Goal: Obtain resource: Download file/media

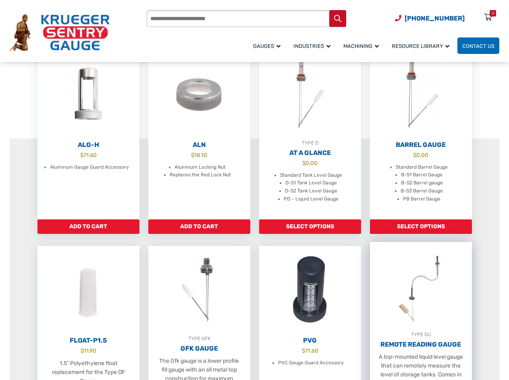
scroll to position [134, 0]
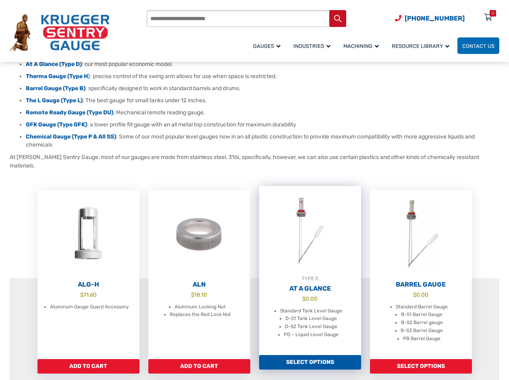
click at [316, 264] on img at bounding box center [310, 230] width 102 height 89
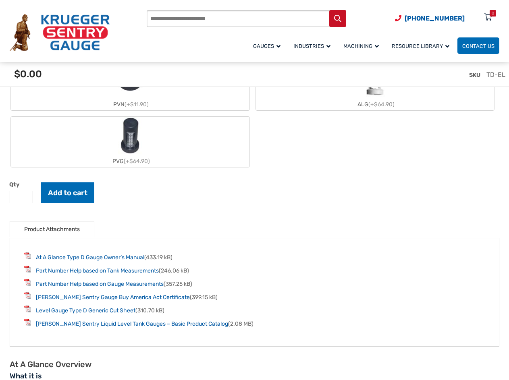
scroll to position [1075, 0]
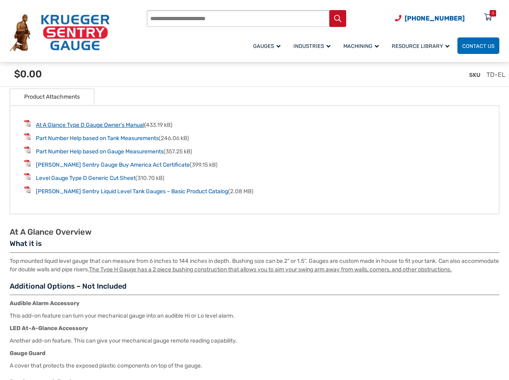
click at [120, 127] on link "At A Glance Type D Gauge Owner’s Manual" at bounding box center [90, 125] width 108 height 7
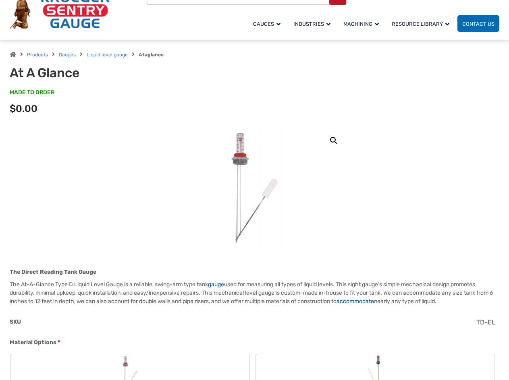
scroll to position [0, 0]
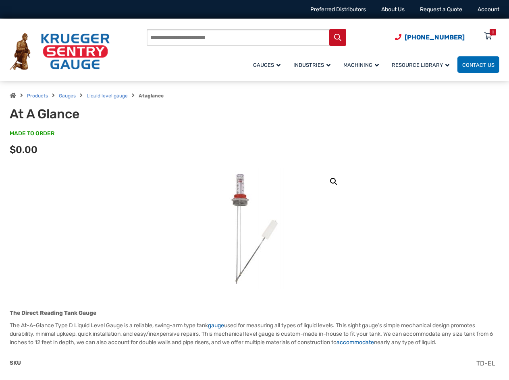
click at [115, 94] on link "Liquid level gauge" at bounding box center [107, 96] width 41 height 6
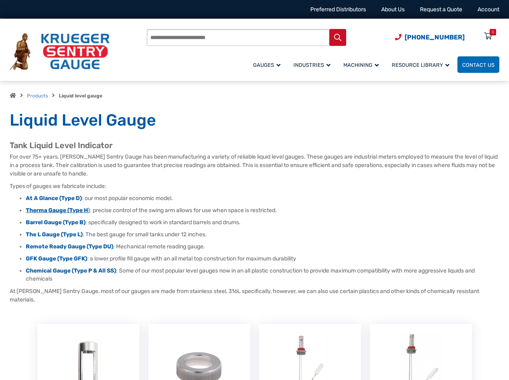
click at [78, 211] on strong "Therma Gauge (Type H" at bounding box center [57, 210] width 62 height 7
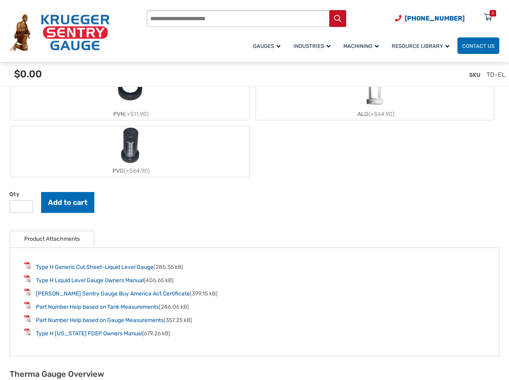
scroll to position [1075, 0]
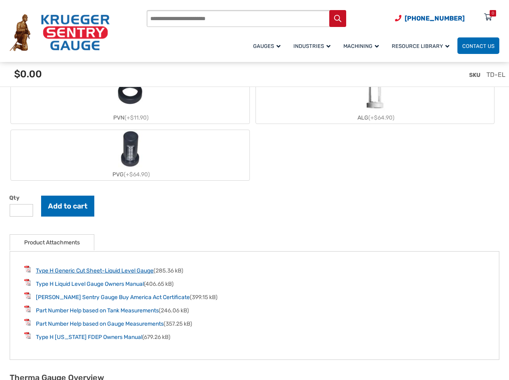
click at [115, 273] on link "Type H Generic Cut Sheet-Liquid Level Gauge" at bounding box center [95, 271] width 118 height 7
